Goal: Transaction & Acquisition: Download file/media

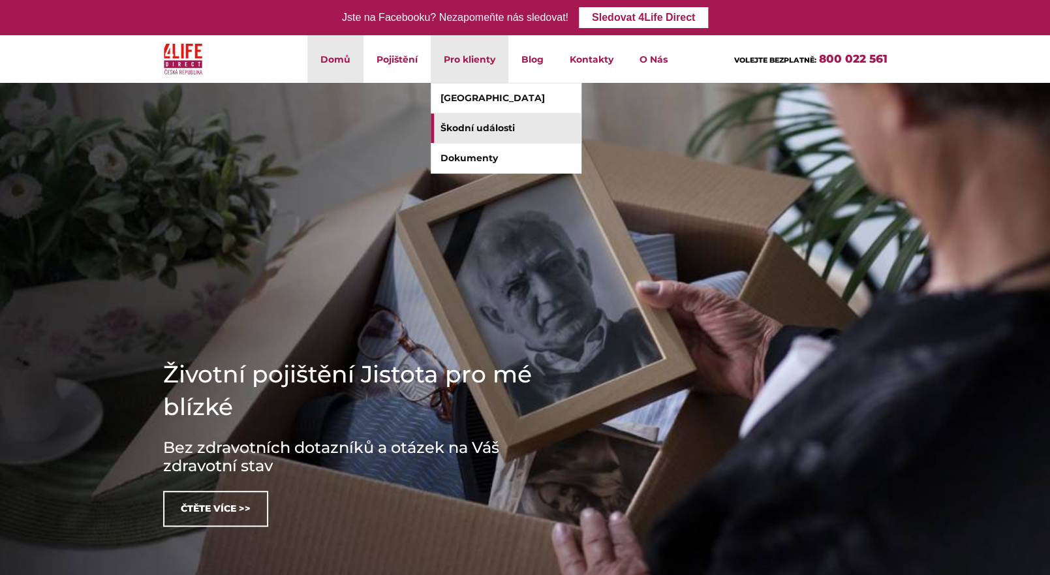
click at [480, 133] on link "Škodní události" at bounding box center [506, 128] width 150 height 29
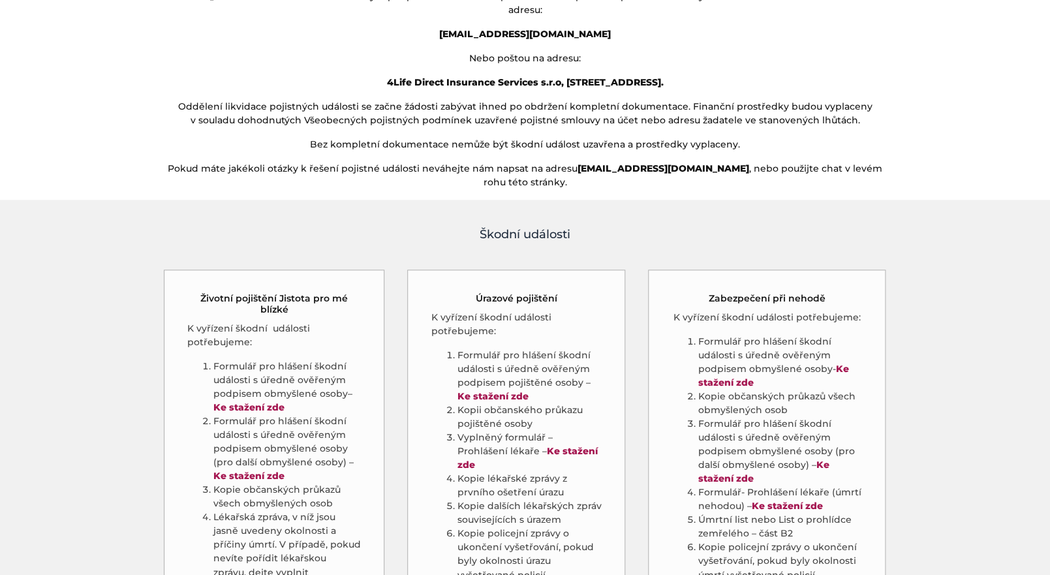
scroll to position [689, 0]
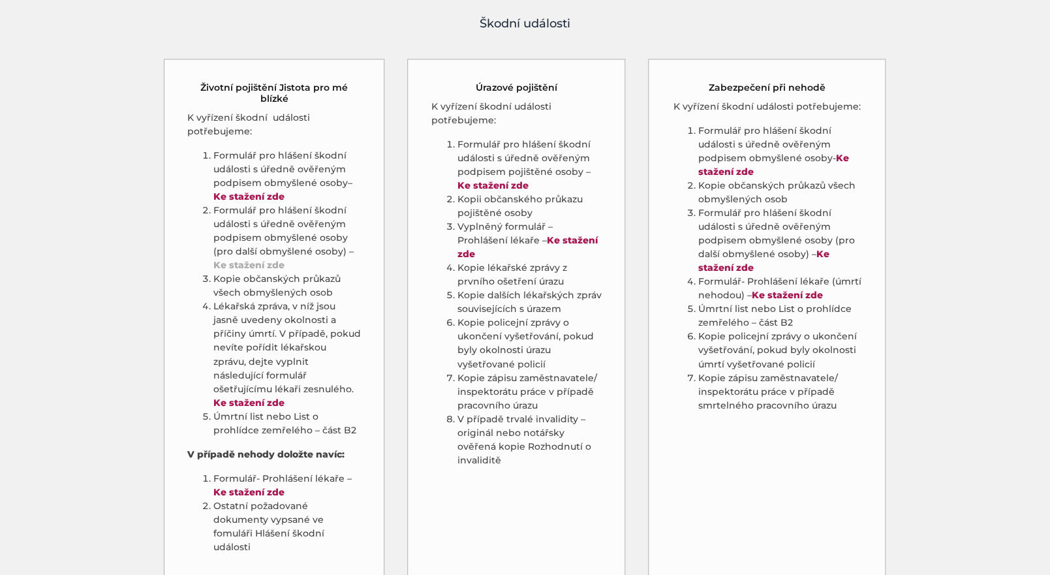
click at [259, 259] on strong "Ke stažení zde" at bounding box center [248, 265] width 71 height 12
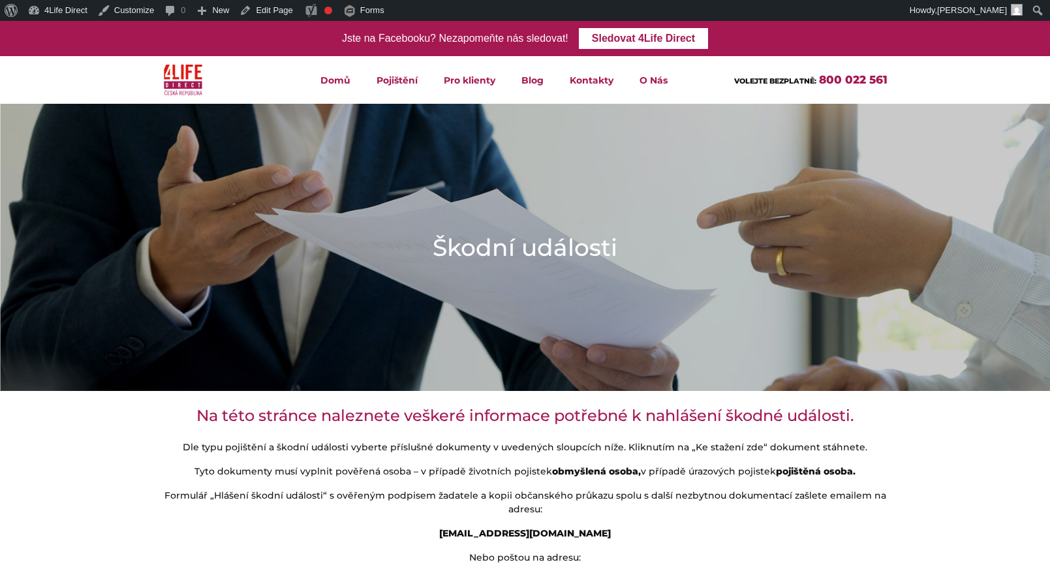
scroll to position [689, 0]
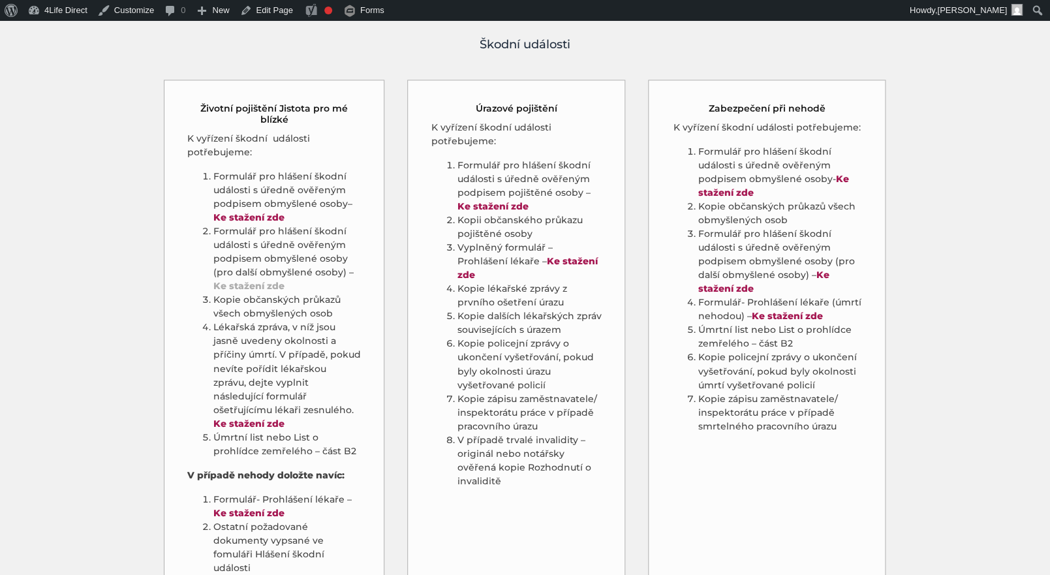
click at [264, 280] on strong "Ke stažení zde" at bounding box center [248, 286] width 71 height 12
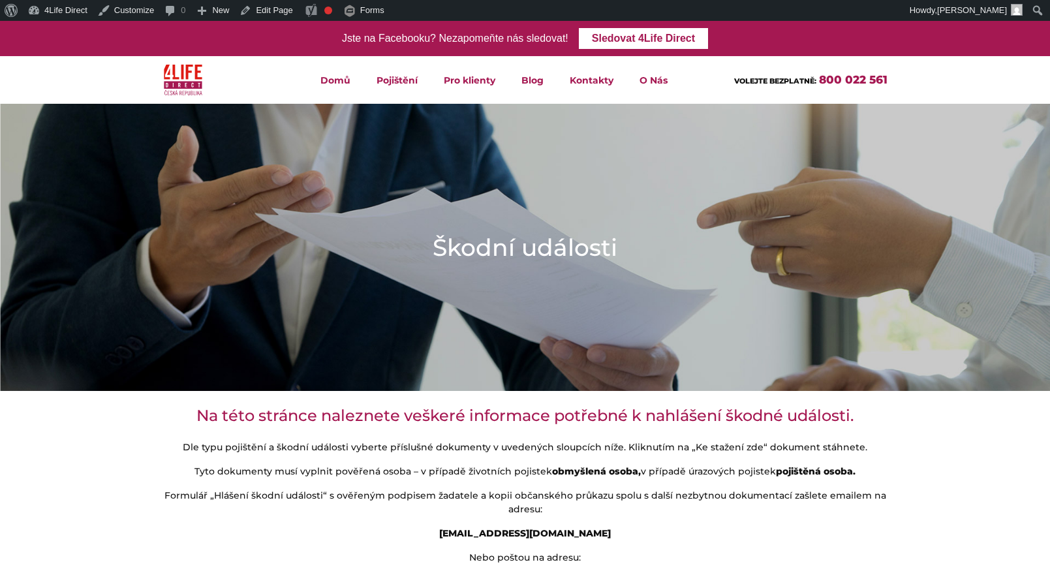
scroll to position [480, 0]
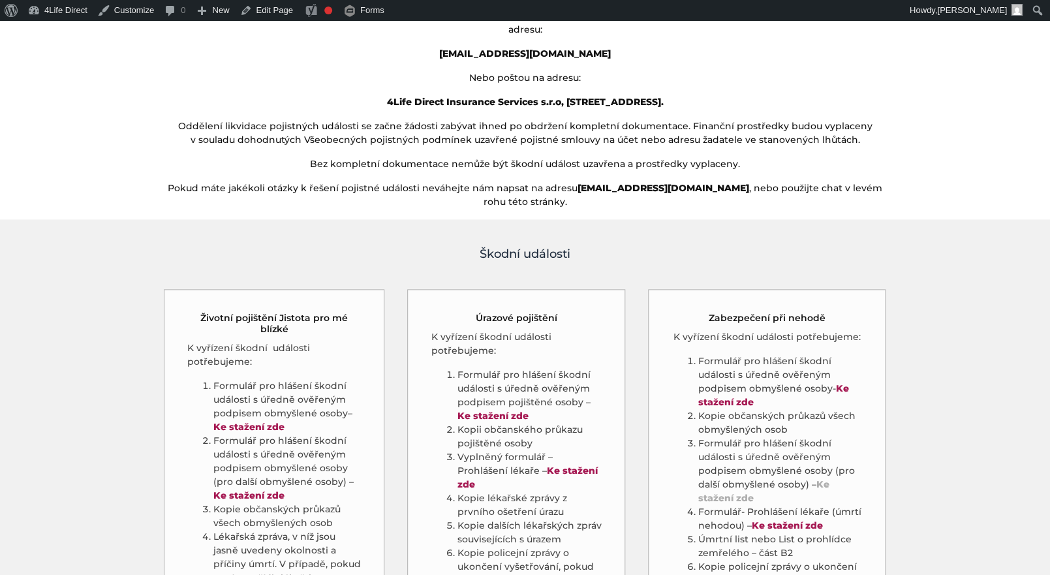
click at [824, 478] on strong "Ke stažení zde" at bounding box center [763, 490] width 131 height 25
